Goal: Navigation & Orientation: Find specific page/section

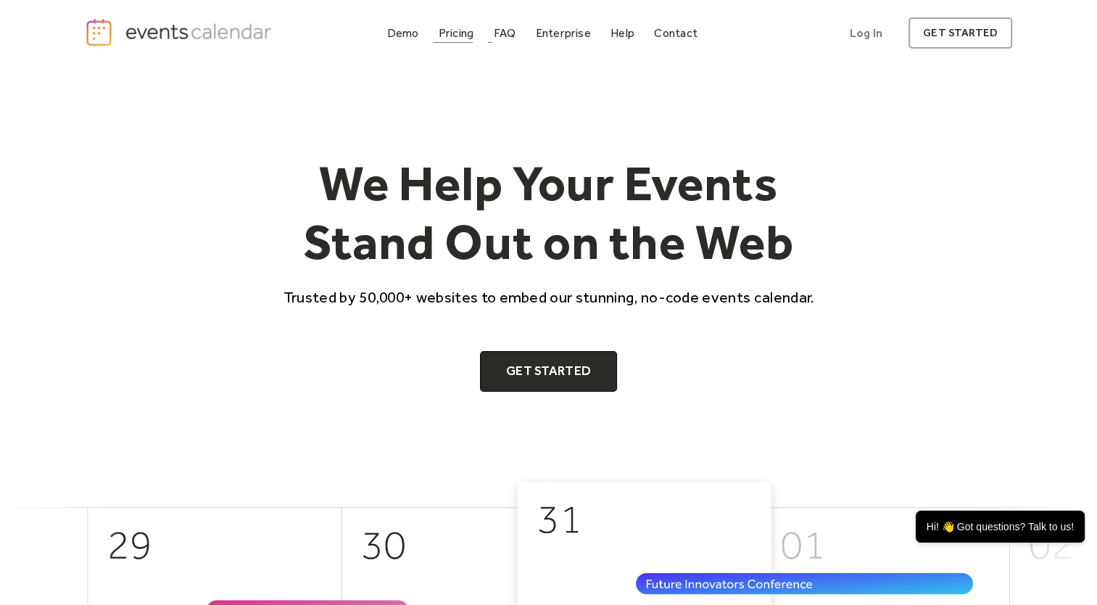
click at [467, 37] on div "Pricing" at bounding box center [457, 33] width 36 height 8
